Goal: Information Seeking & Learning: Learn about a topic

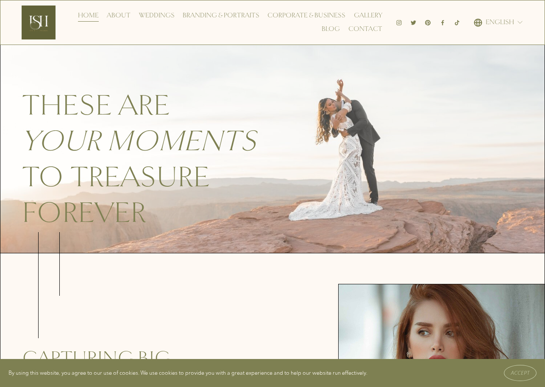
click at [251, 100] on h1 "These are your moments to treasure forever" at bounding box center [177, 159] width 311 height 143
click at [123, 16] on link "About" at bounding box center [119, 16] width 24 height 14
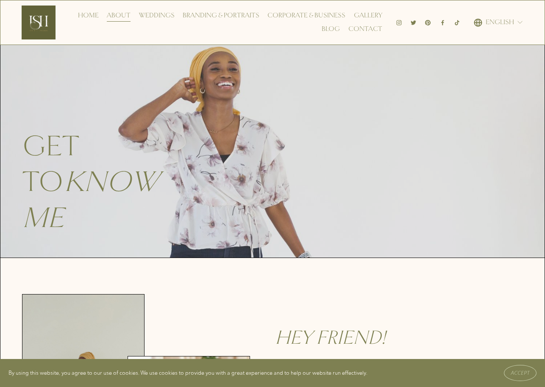
click at [158, 16] on link "Weddings" at bounding box center [157, 16] width 36 height 14
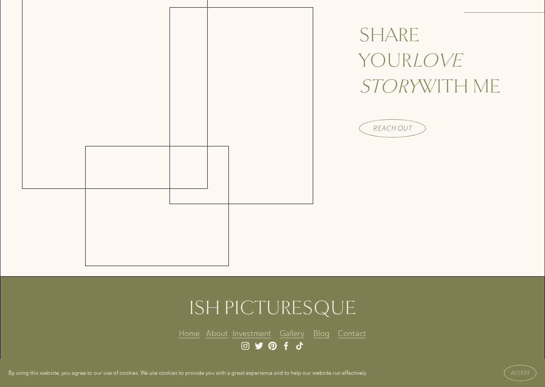
scroll to position [2921, 0]
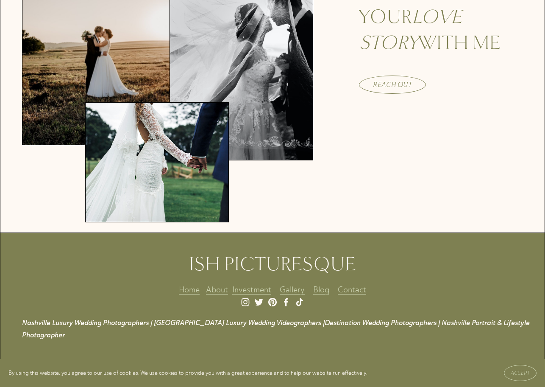
click at [216, 289] on link "About" at bounding box center [217, 289] width 22 height 14
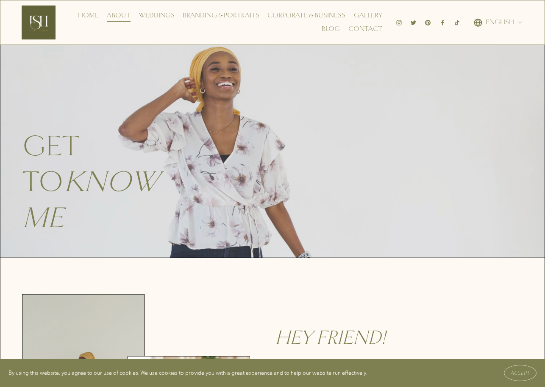
click at [165, 15] on link "Weddings" at bounding box center [157, 16] width 36 height 14
